Goal: Obtain resource: Download file/media

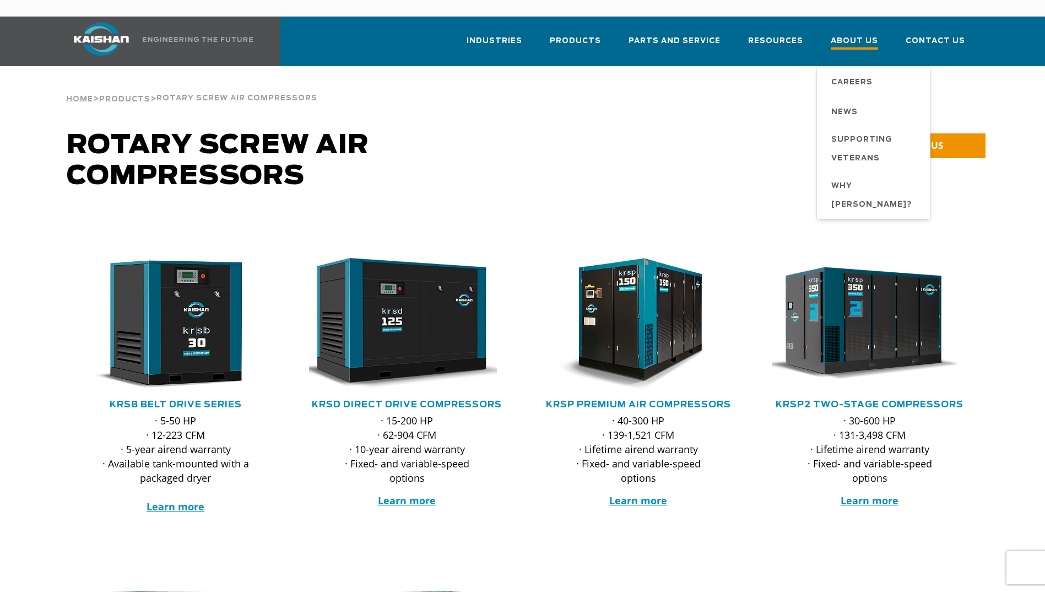
click at [865, 35] on span "About Us" at bounding box center [854, 42] width 47 height 15
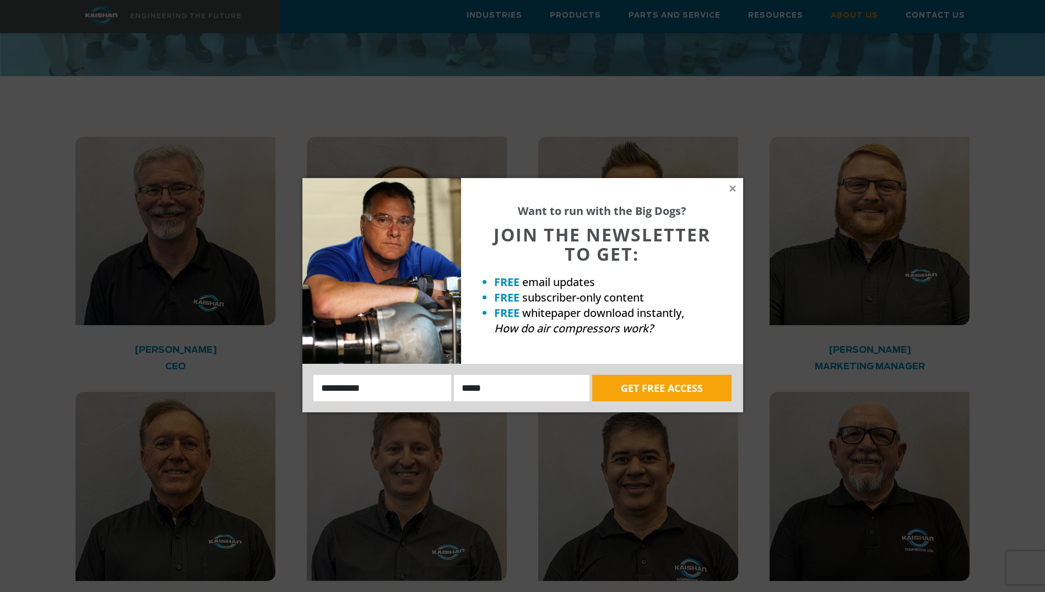
scroll to position [1653, 0]
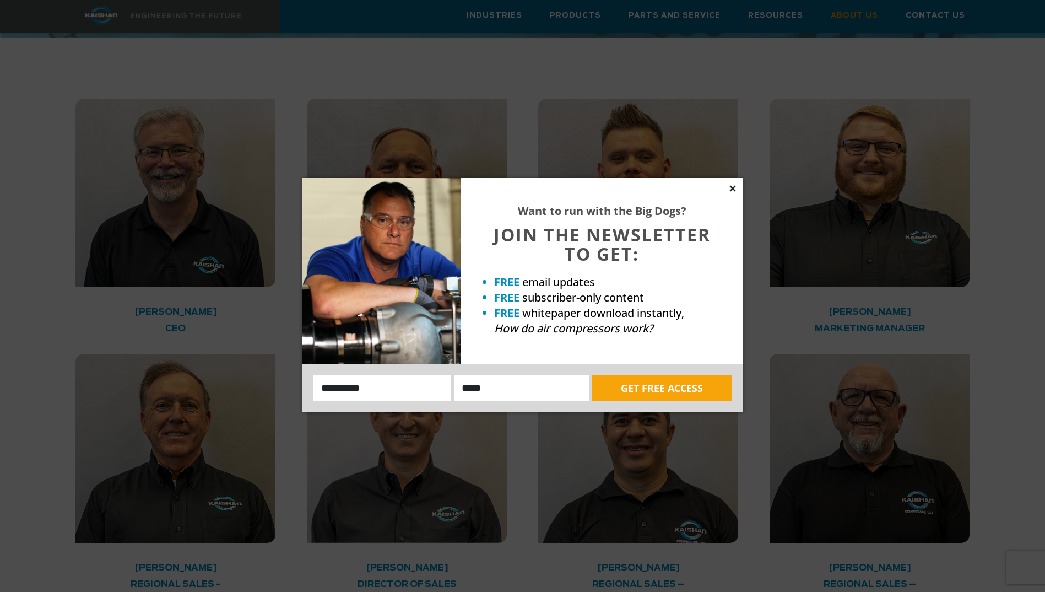
click at [734, 189] on icon at bounding box center [733, 188] width 6 height 6
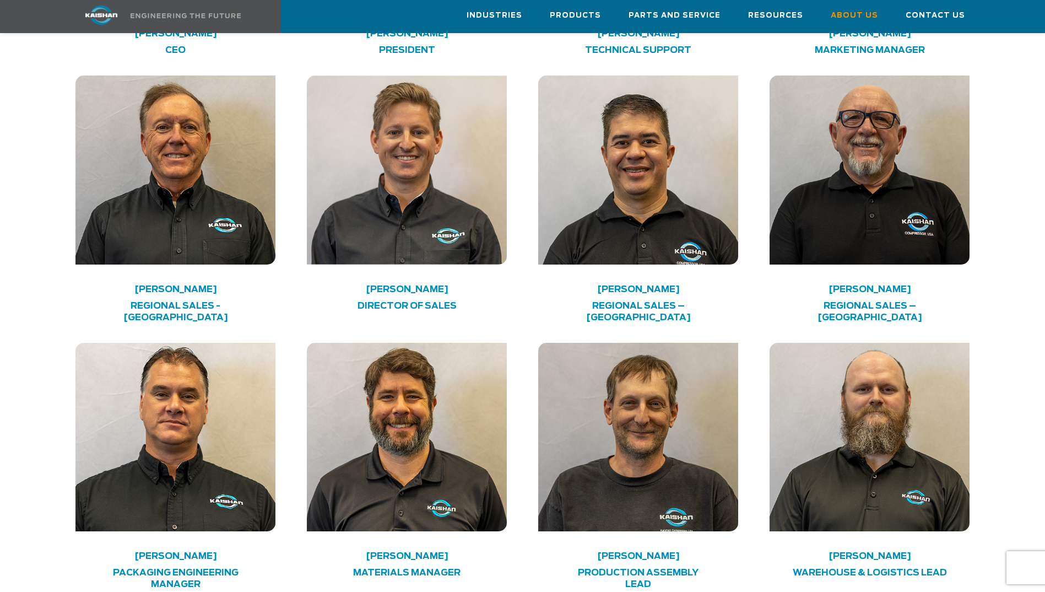
scroll to position [1763, 0]
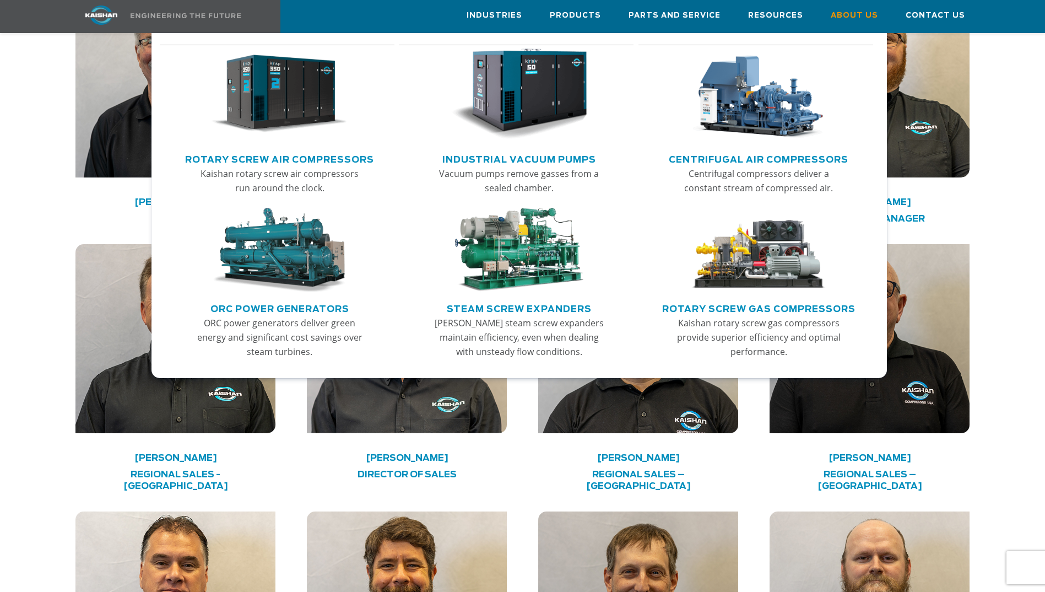
click at [289, 154] on link "Rotary Screw Air Compressors" at bounding box center [279, 158] width 189 height 17
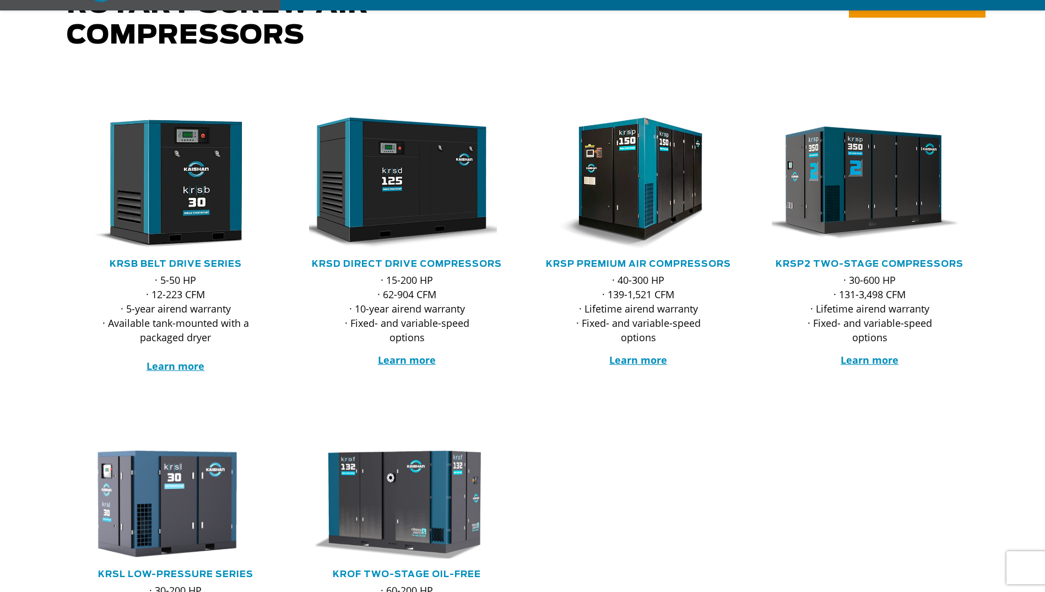
scroll to position [165, 0]
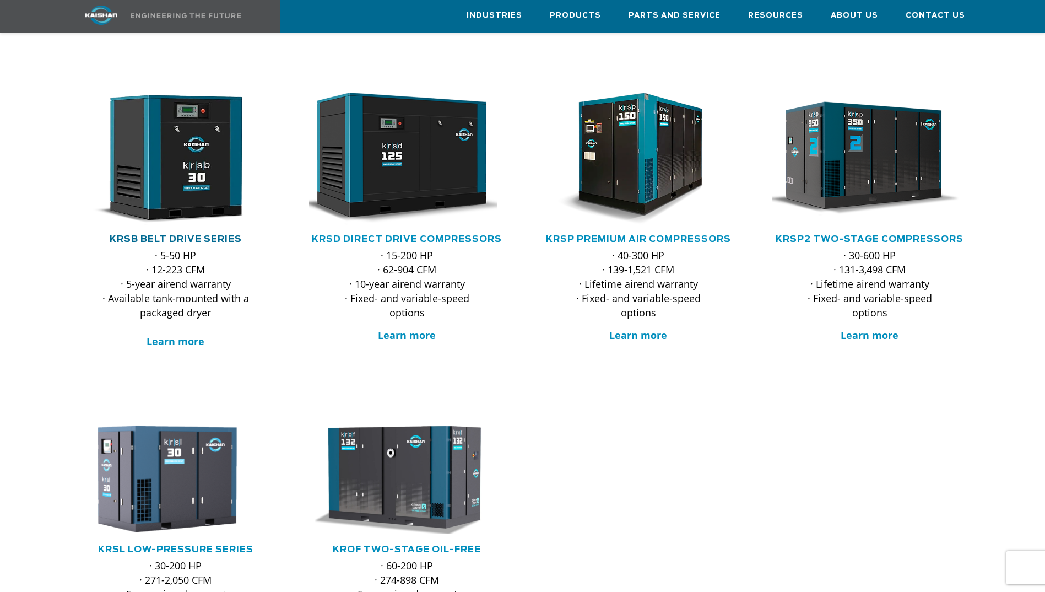
click at [172, 235] on link "KRSB Belt Drive Series" at bounding box center [176, 239] width 132 height 9
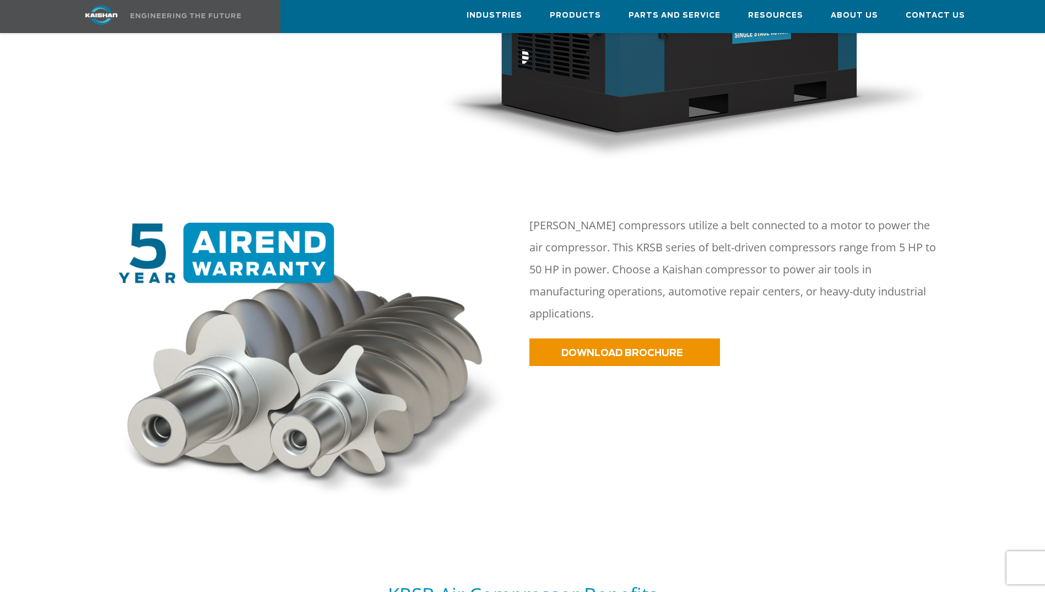
scroll to position [496, 0]
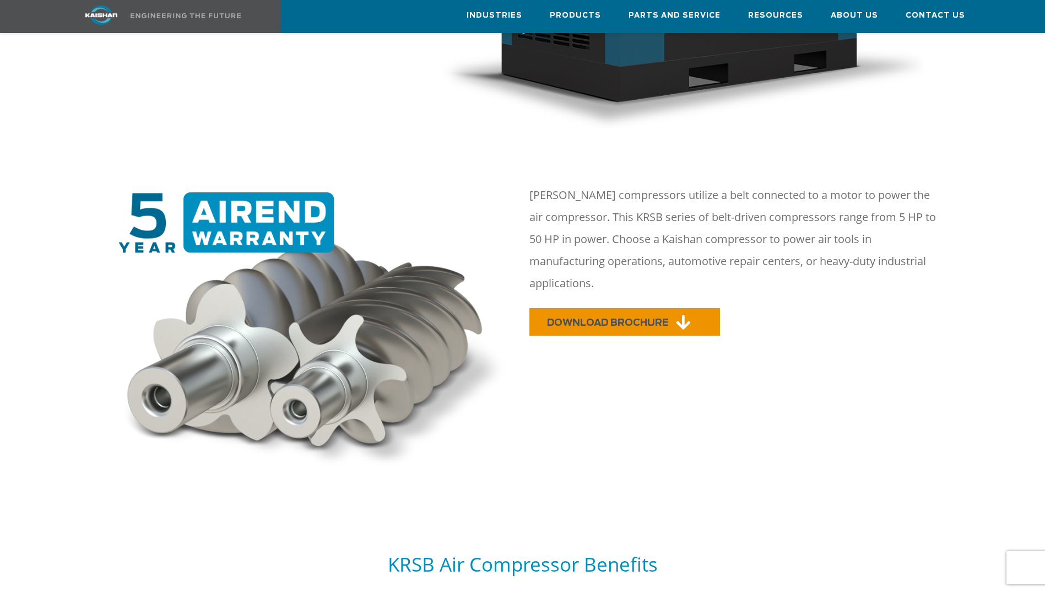
click at [614, 318] on span "DOWNLOAD BROCHURE" at bounding box center [607, 322] width 121 height 9
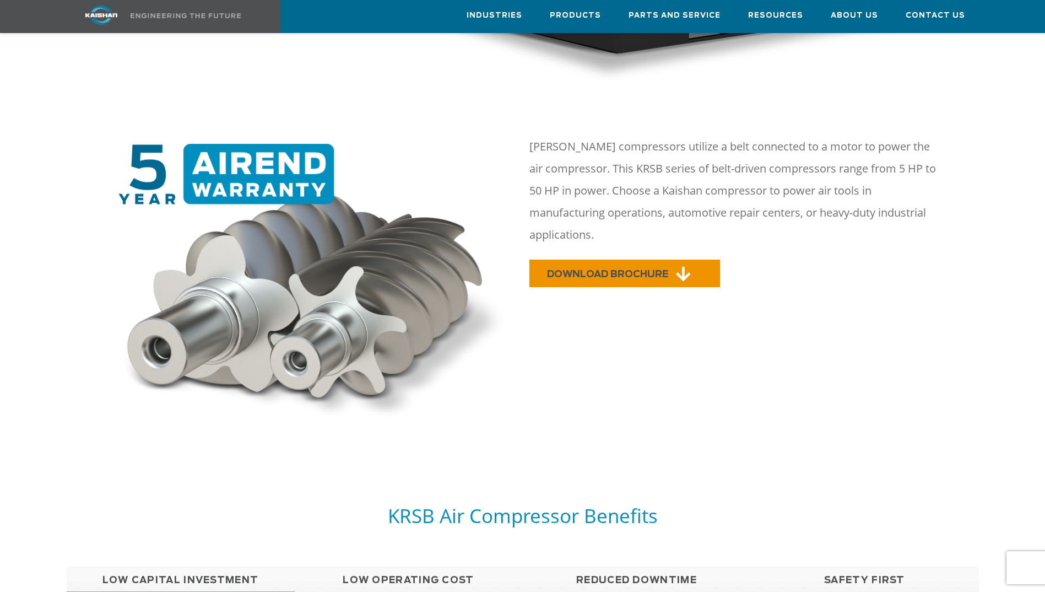
scroll to position [827, 0]
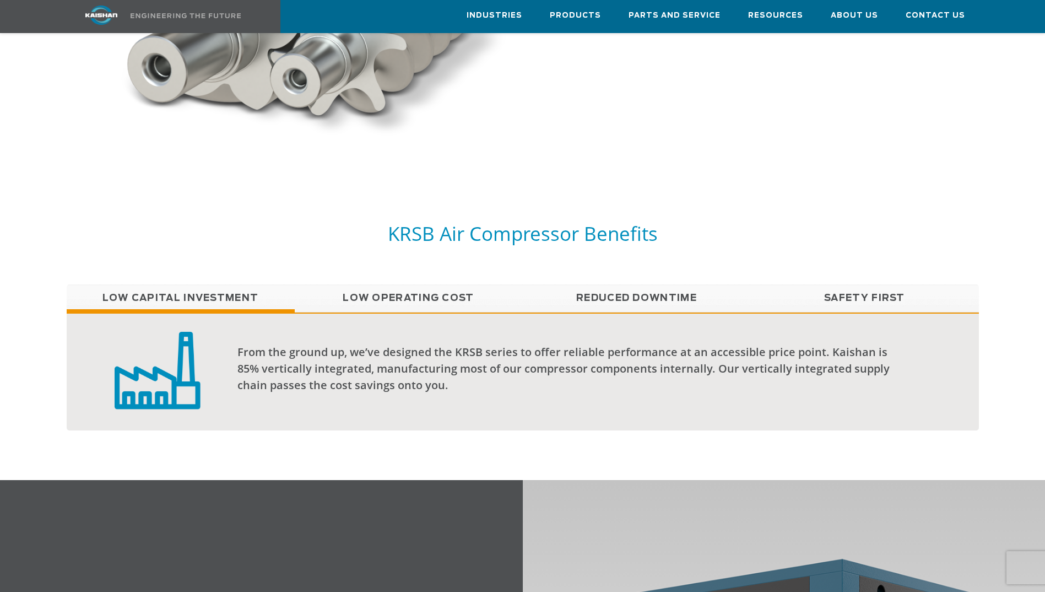
click at [430, 284] on link "Low Operating Cost" at bounding box center [409, 298] width 228 height 28
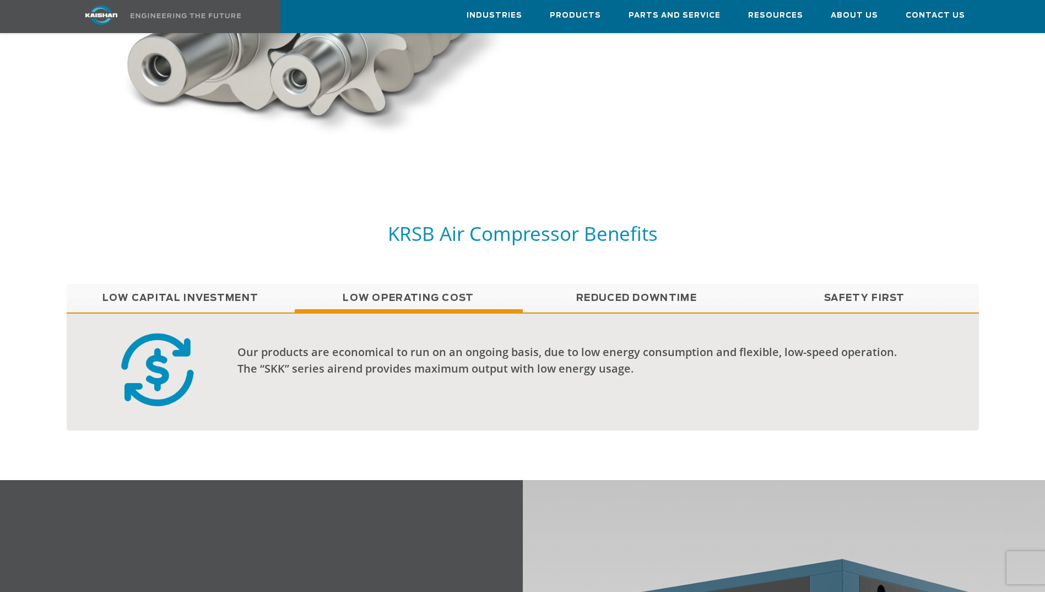
click at [654, 284] on link "Reduced Downtime" at bounding box center [637, 298] width 228 height 28
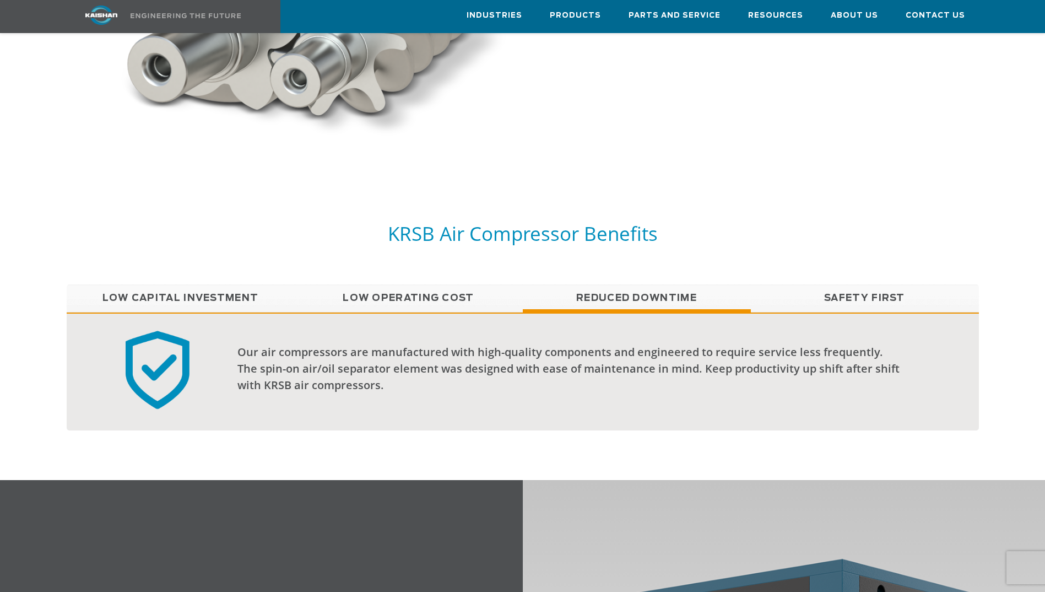
click at [887, 284] on link "Safety First" at bounding box center [865, 298] width 228 height 28
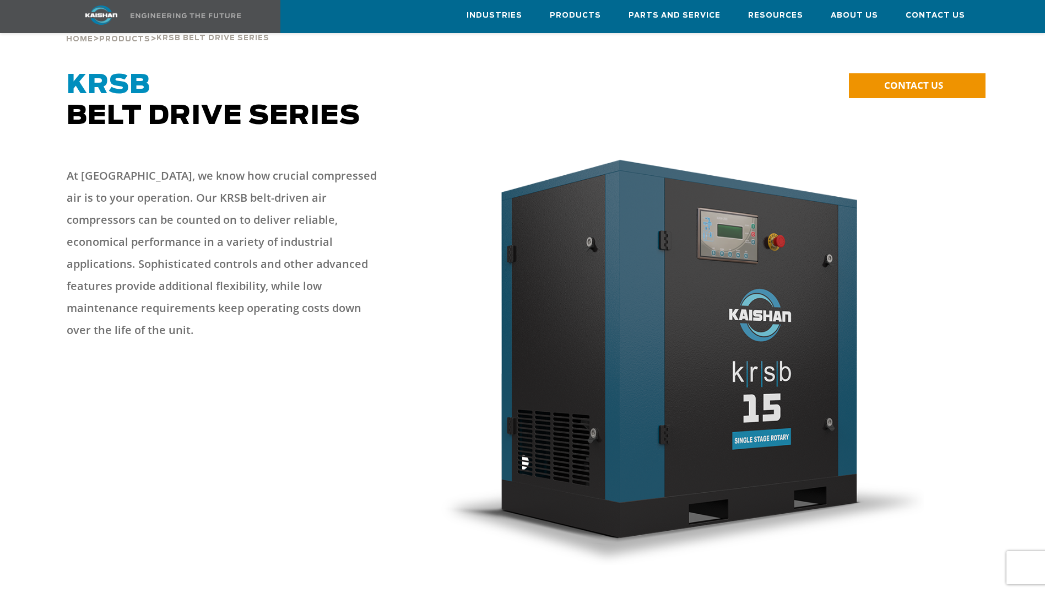
scroll to position [0, 0]
